Goal: Task Accomplishment & Management: Use online tool/utility

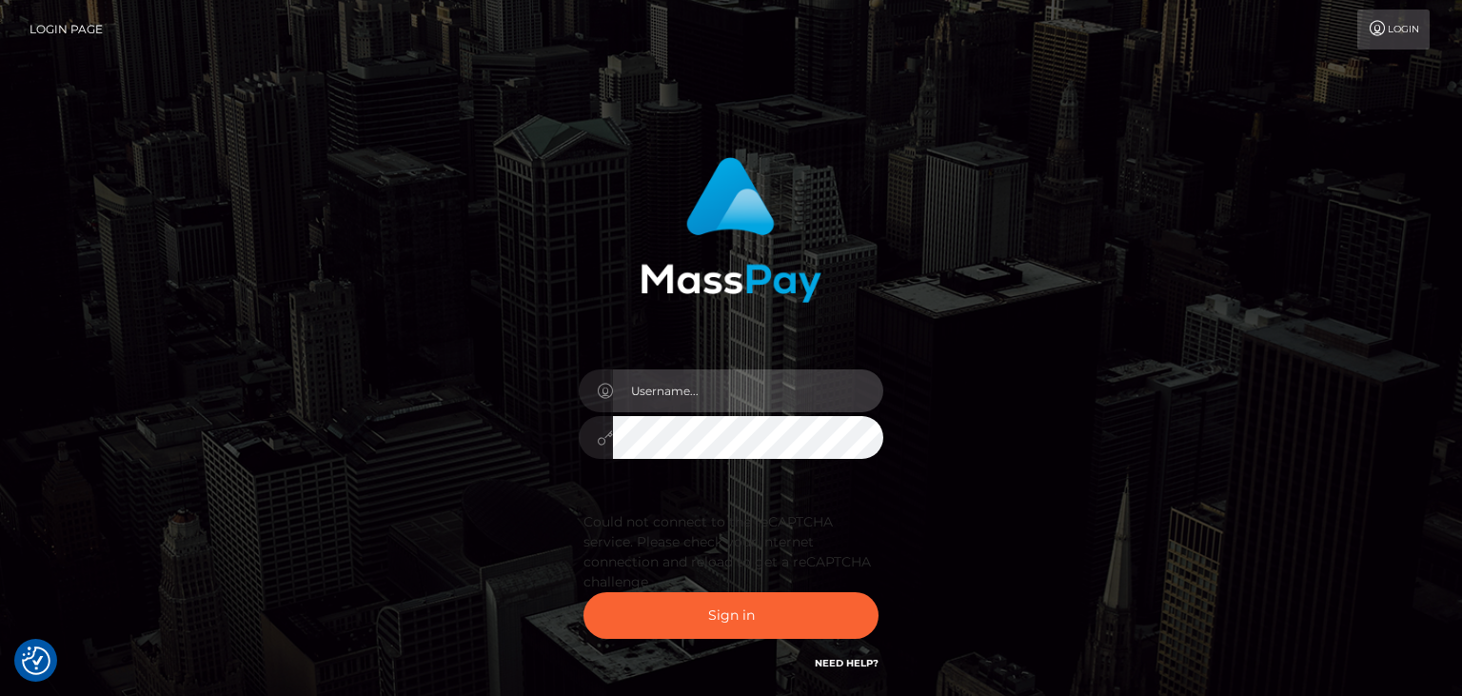
click at [708, 398] on input "text" at bounding box center [748, 390] width 270 height 43
type input "faisal_uplift"
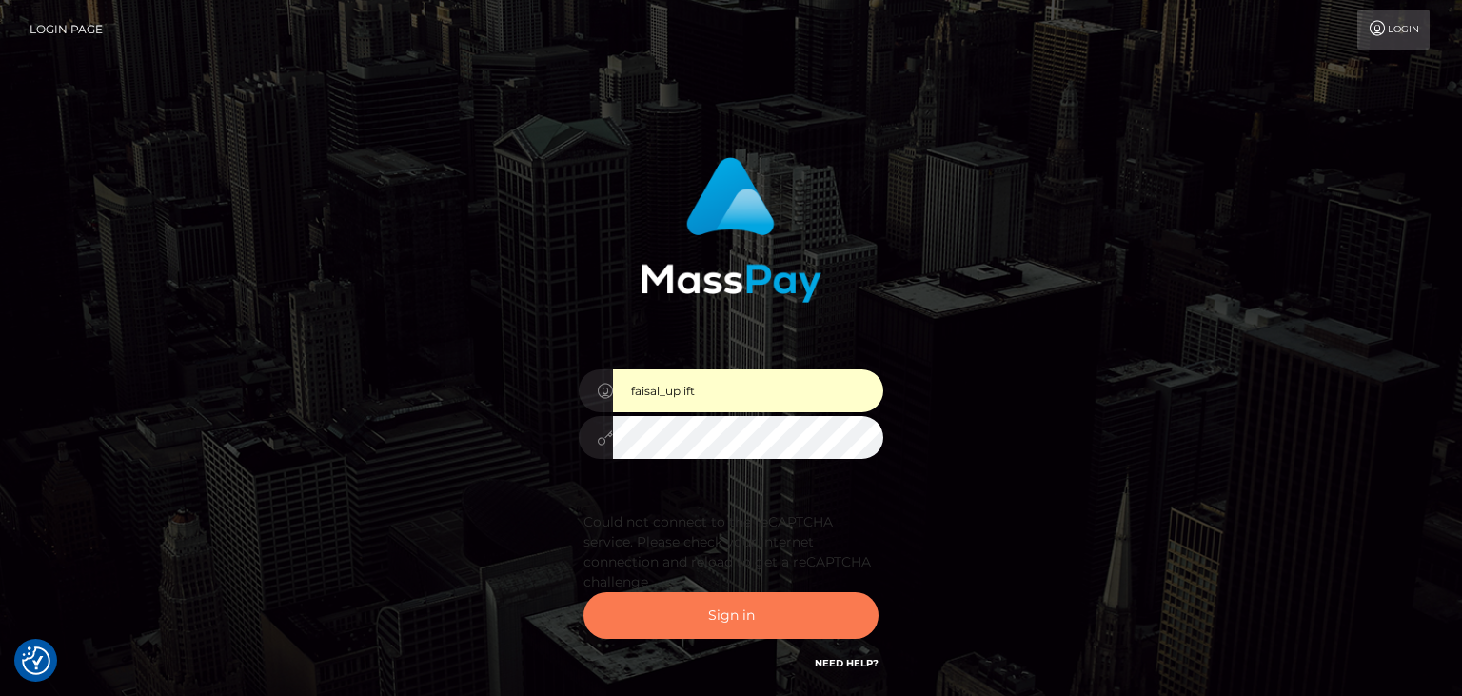
click at [729, 615] on button "Sign in" at bounding box center [730, 615] width 295 height 47
click at [746, 389] on input "faisal_uplift" at bounding box center [748, 390] width 270 height 43
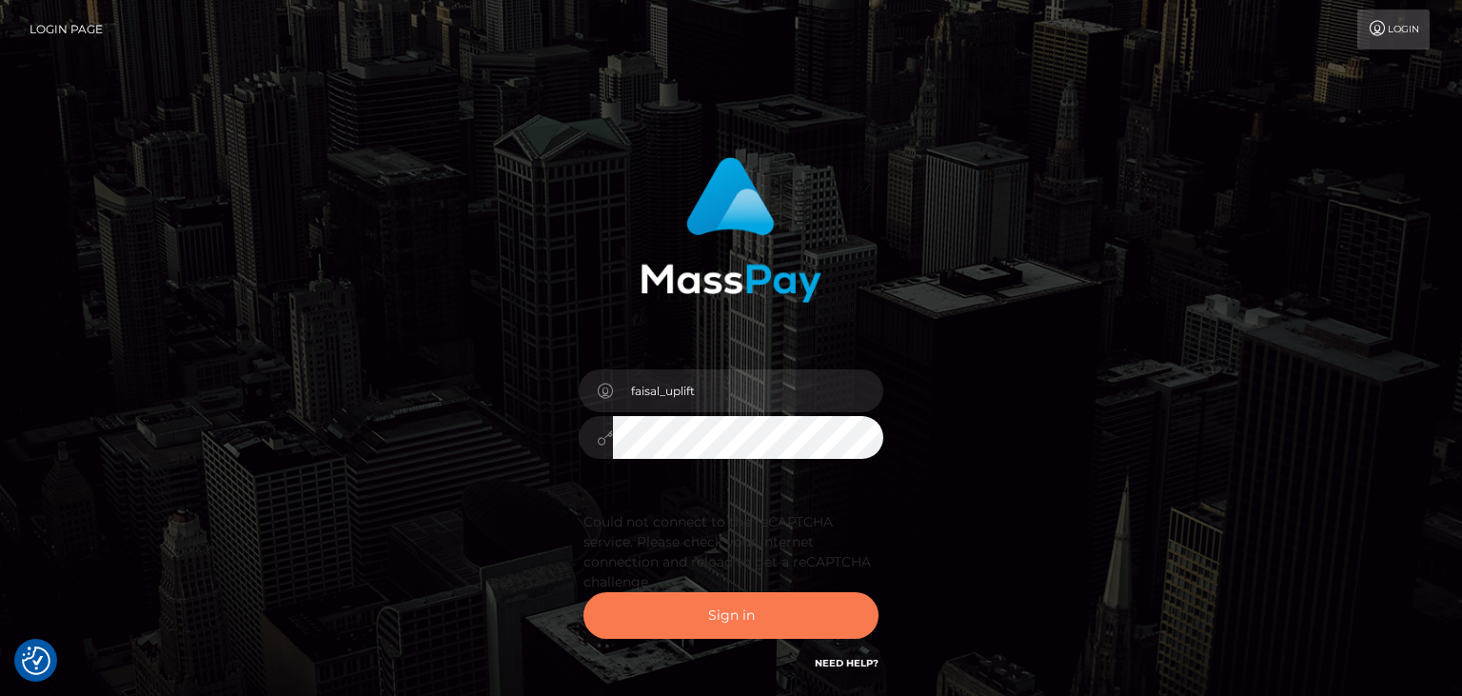
click at [708, 624] on button "Sign in" at bounding box center [730, 615] width 295 height 47
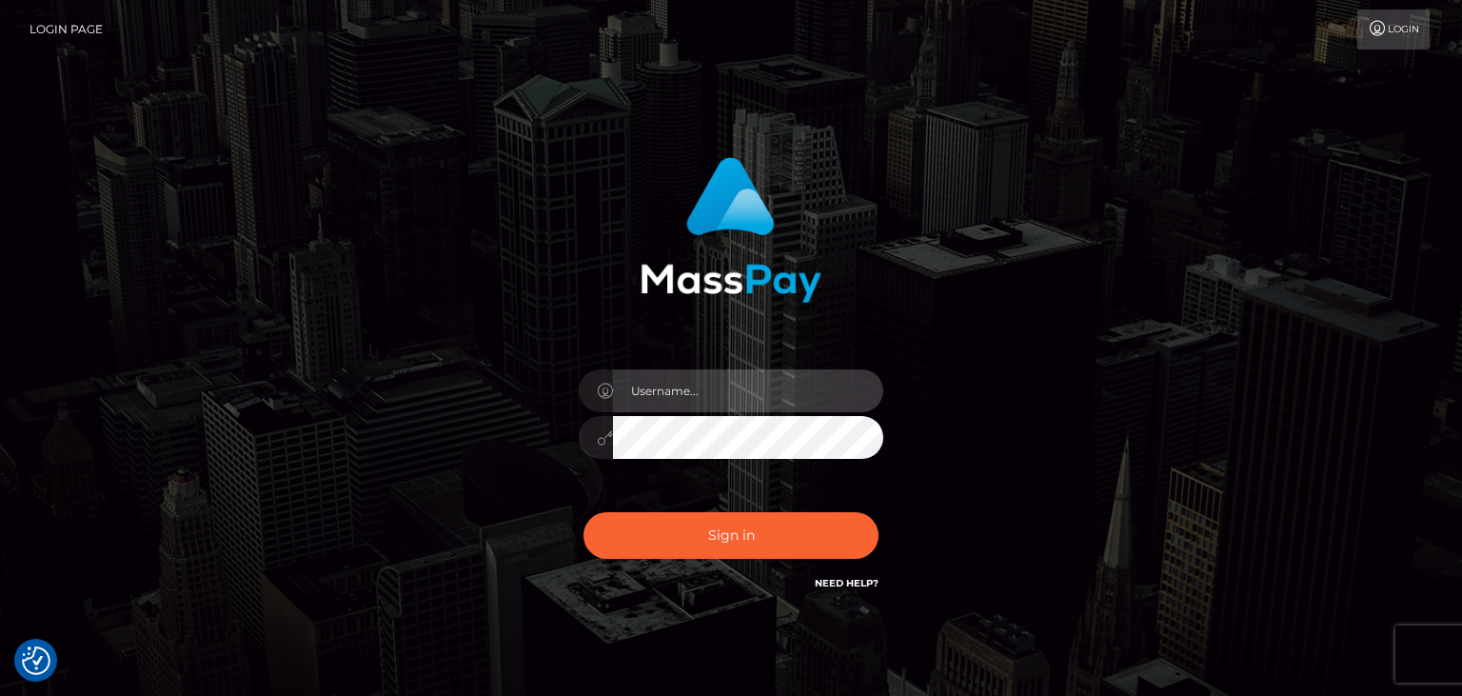
click at [691, 402] on input "text" at bounding box center [748, 390] width 270 height 43
type input "faisal_uplift"
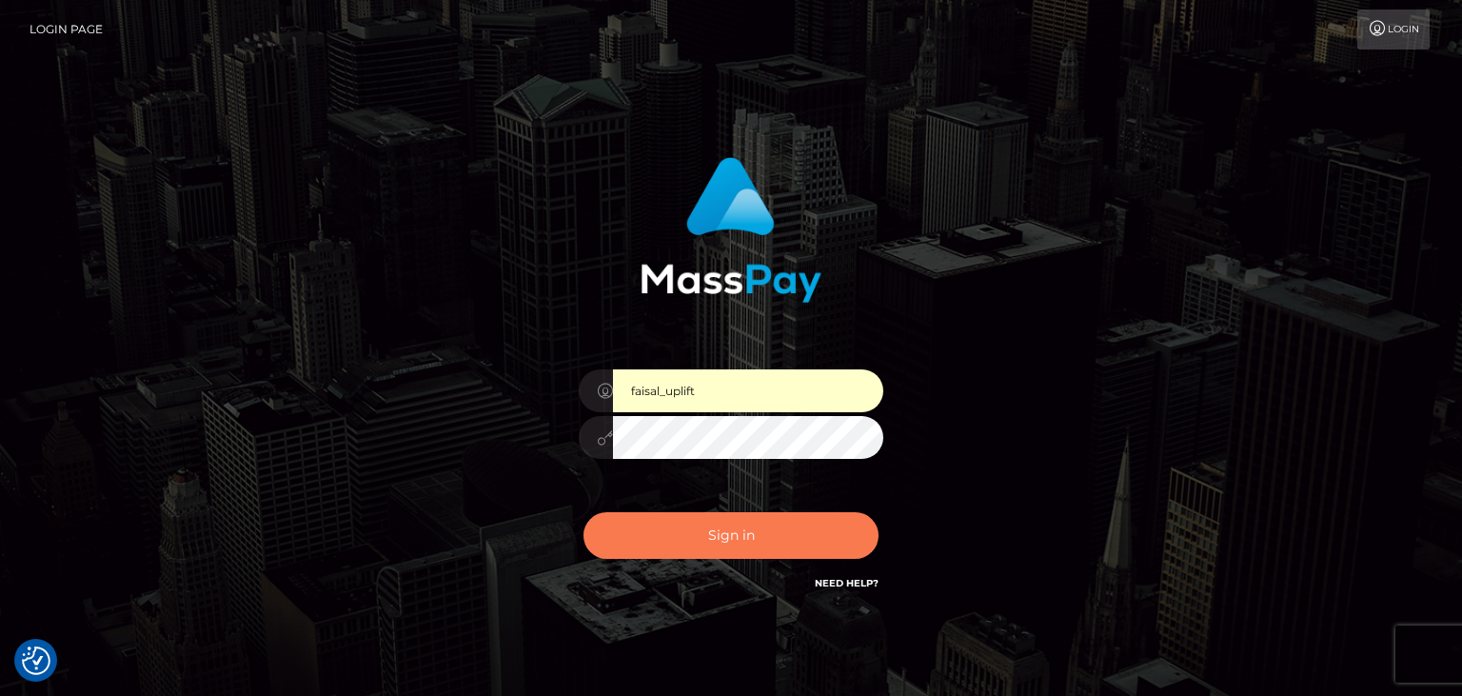
click at [705, 535] on button "Sign in" at bounding box center [730, 535] width 295 height 47
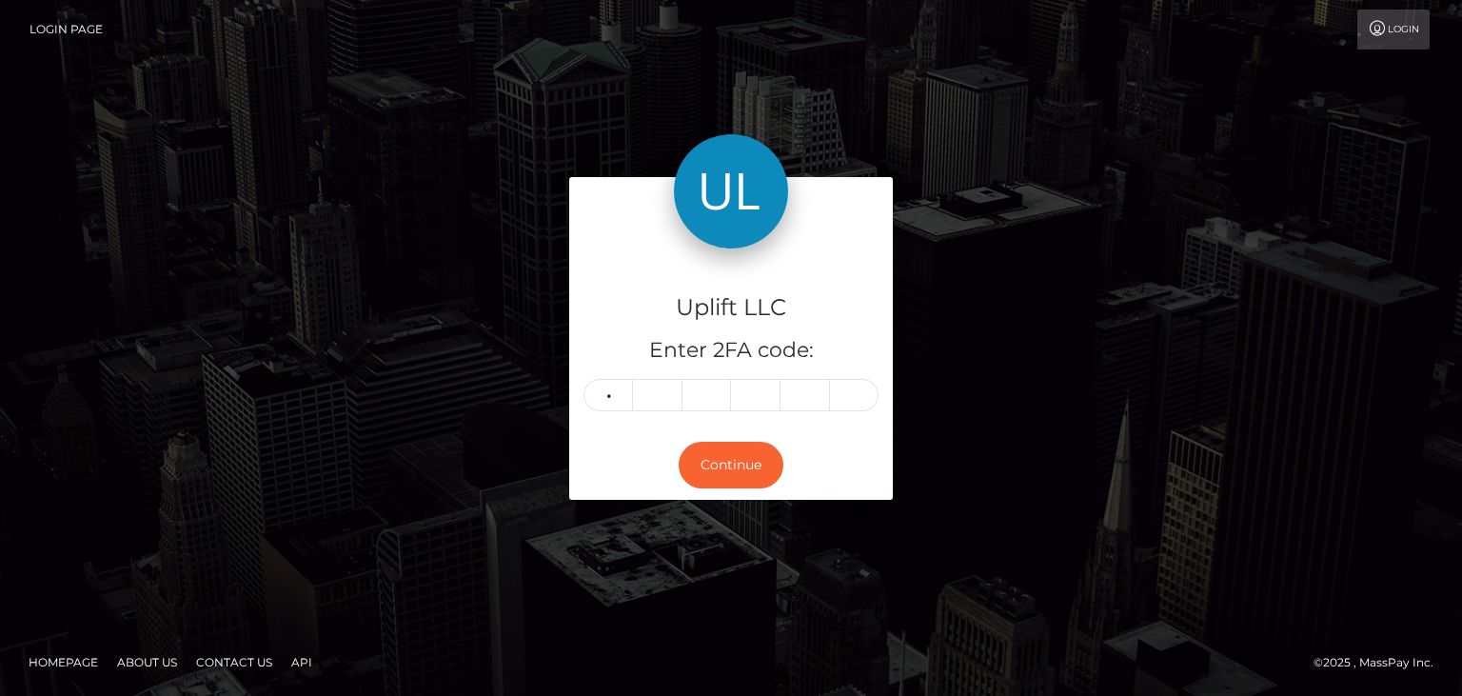
type input "8"
type input "1"
type input "2"
type input "3"
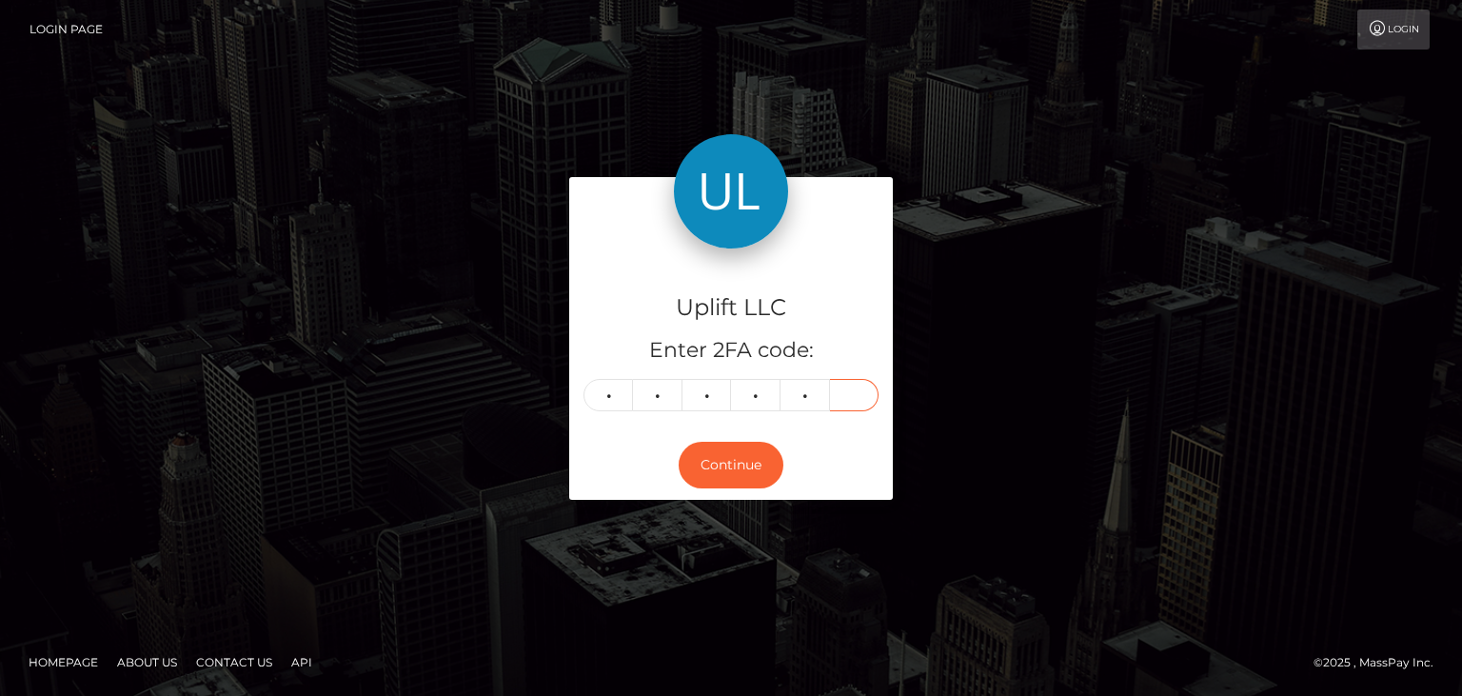
type input "0"
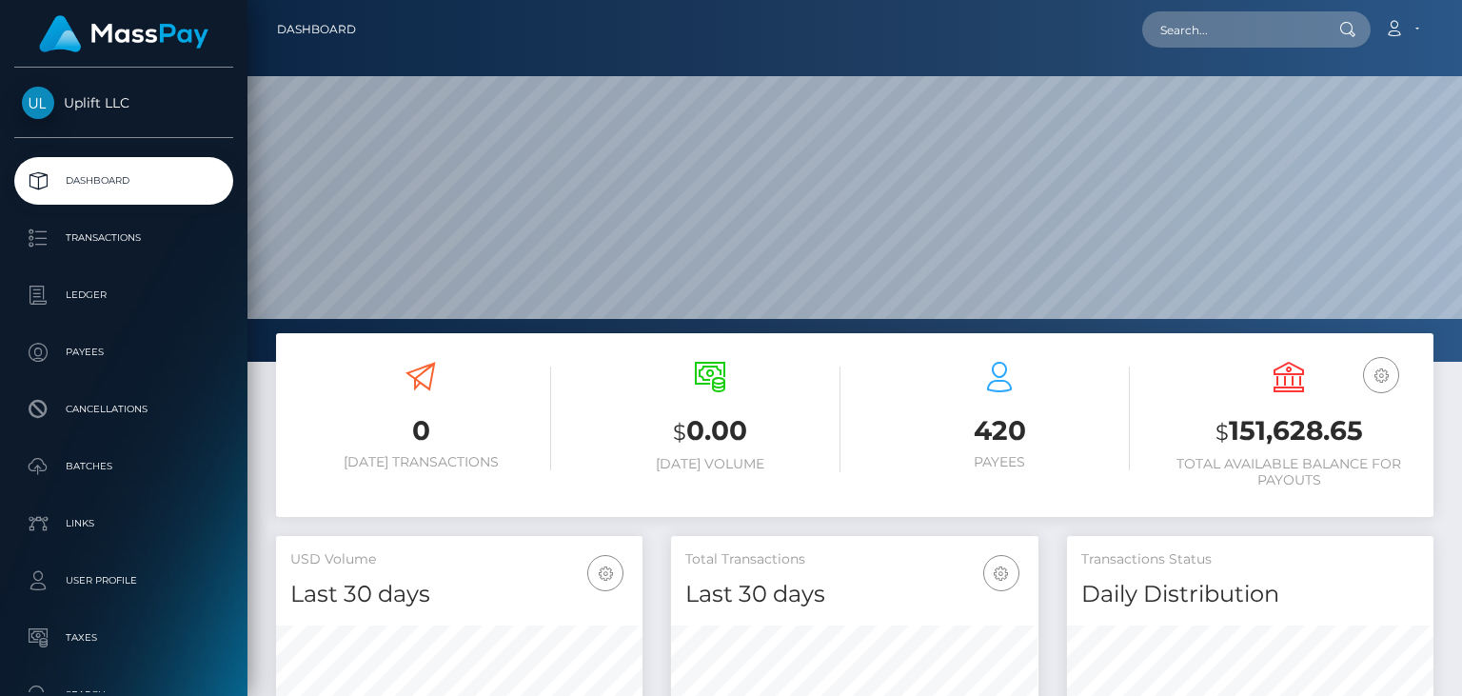
scroll to position [337, 365]
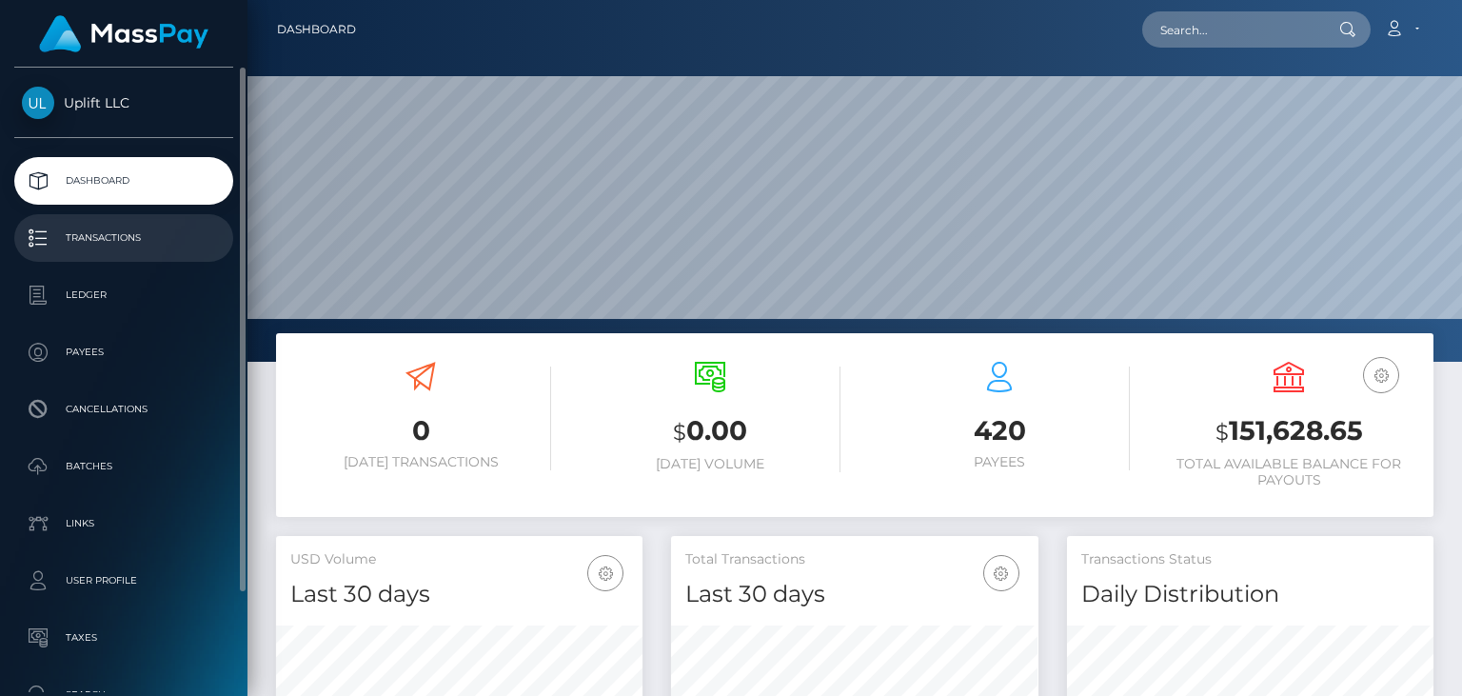
click at [96, 239] on p "Transactions" at bounding box center [124, 238] width 204 height 29
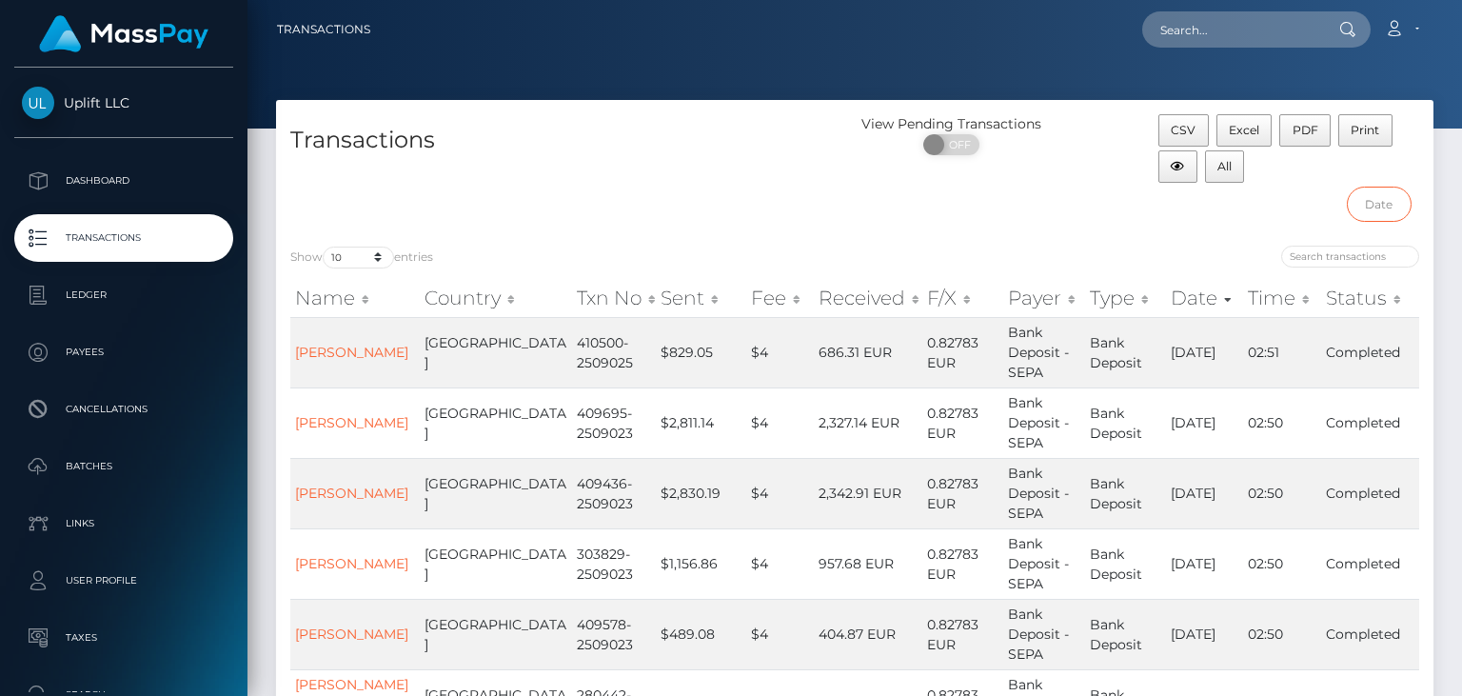
click at [1369, 206] on input "text" at bounding box center [1380, 204] width 66 height 35
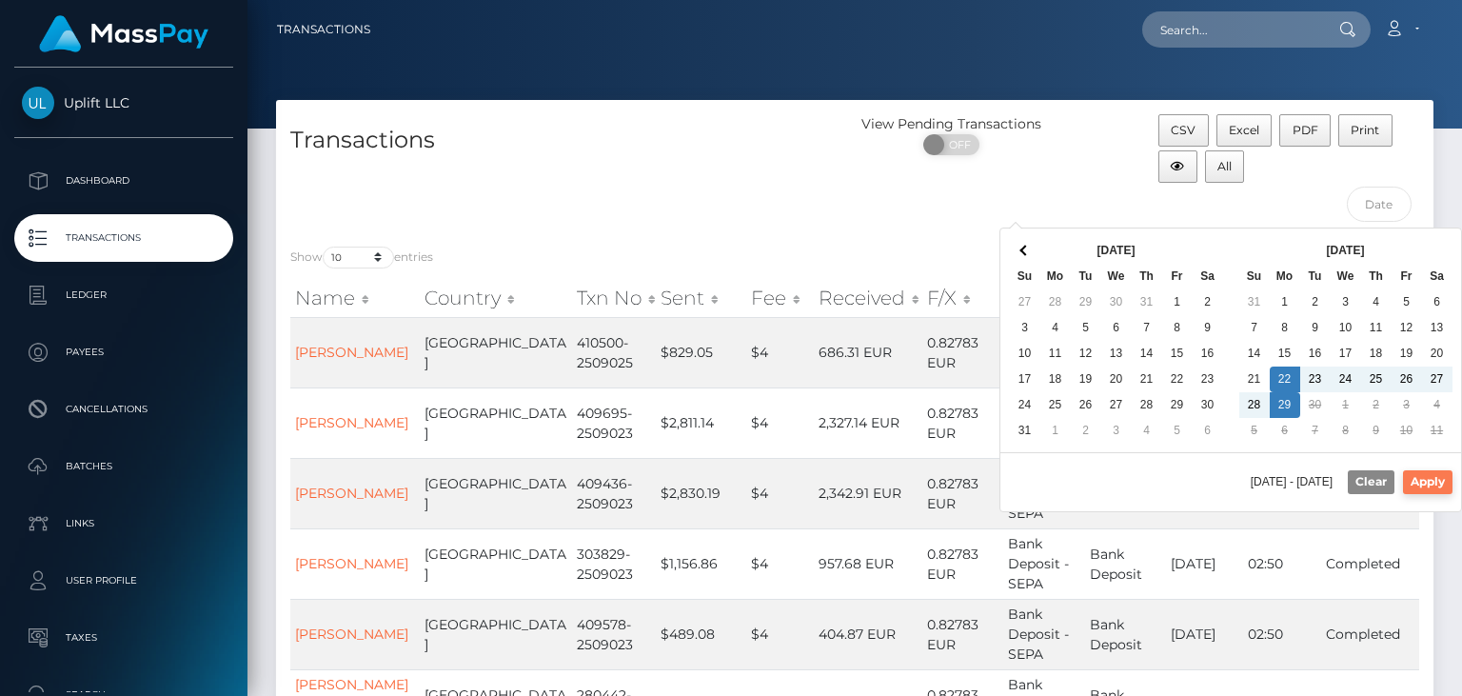
click at [1433, 478] on button "Apply" at bounding box center [1427, 481] width 49 height 23
type input "09/22/2025 - 09/29/2025"
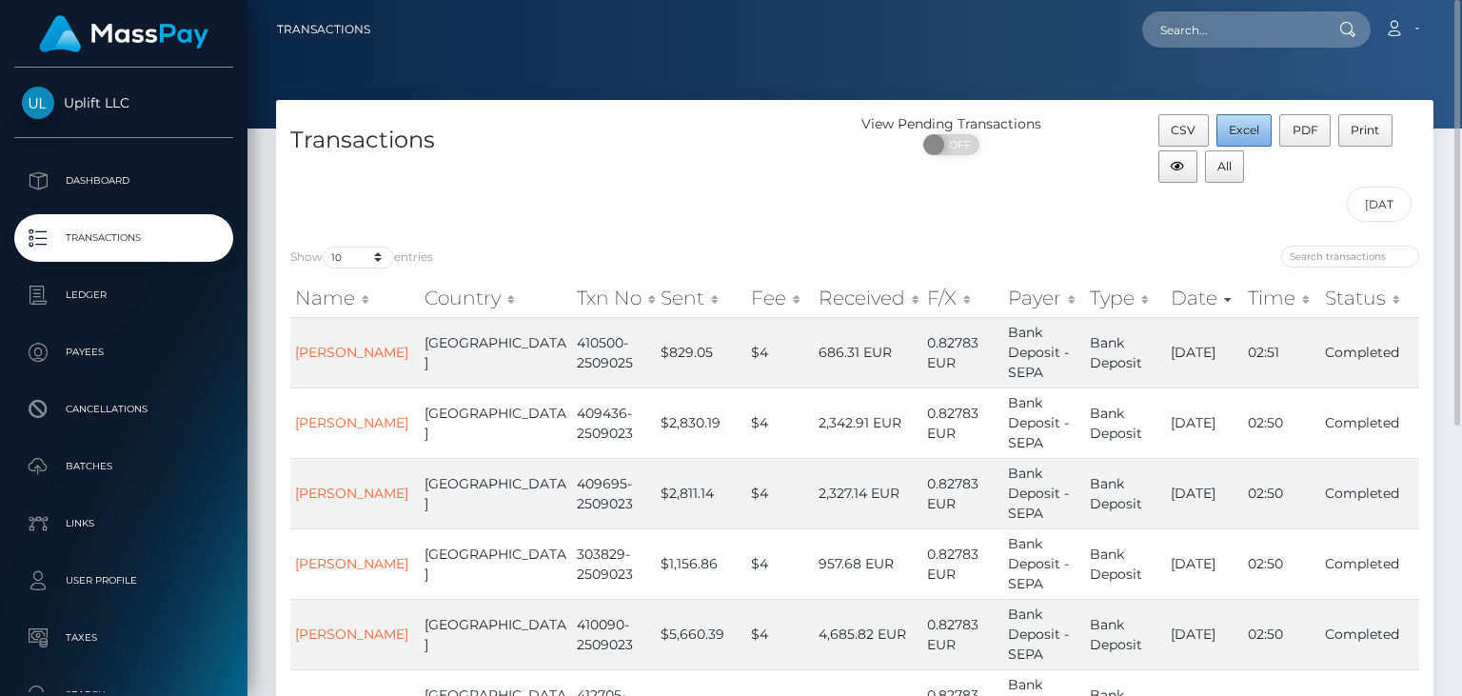
click at [1233, 132] on span "Excel" at bounding box center [1244, 130] width 30 height 14
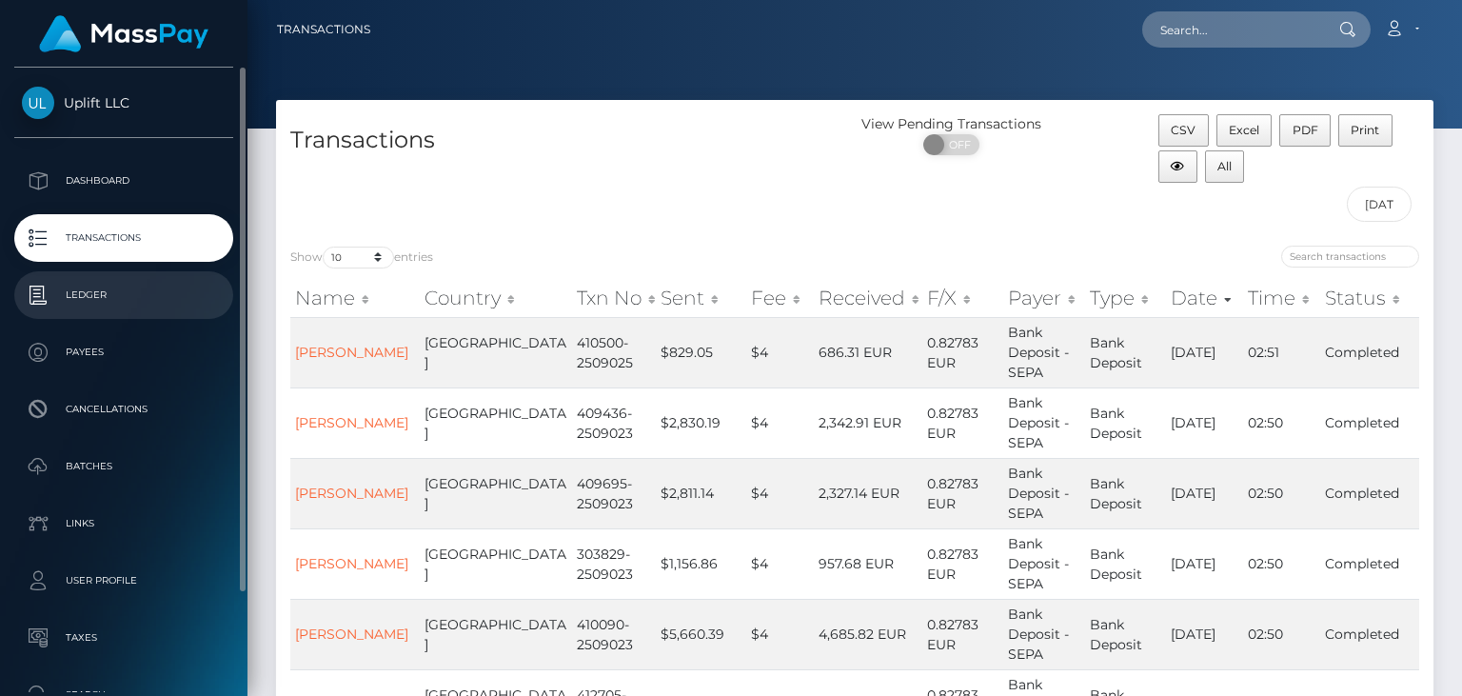
click at [134, 295] on p "Ledger" at bounding box center [124, 295] width 204 height 29
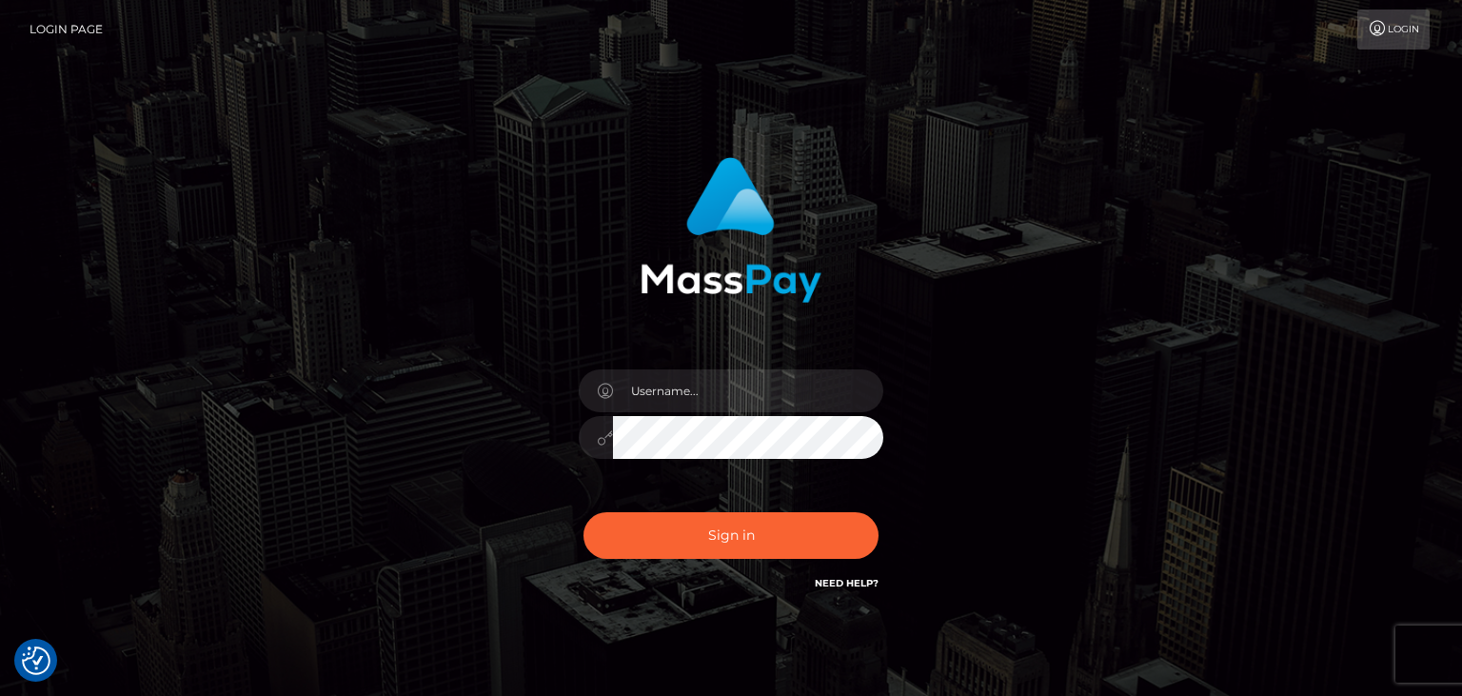
checkbox input "true"
